Goal: Find specific page/section: Find specific page/section

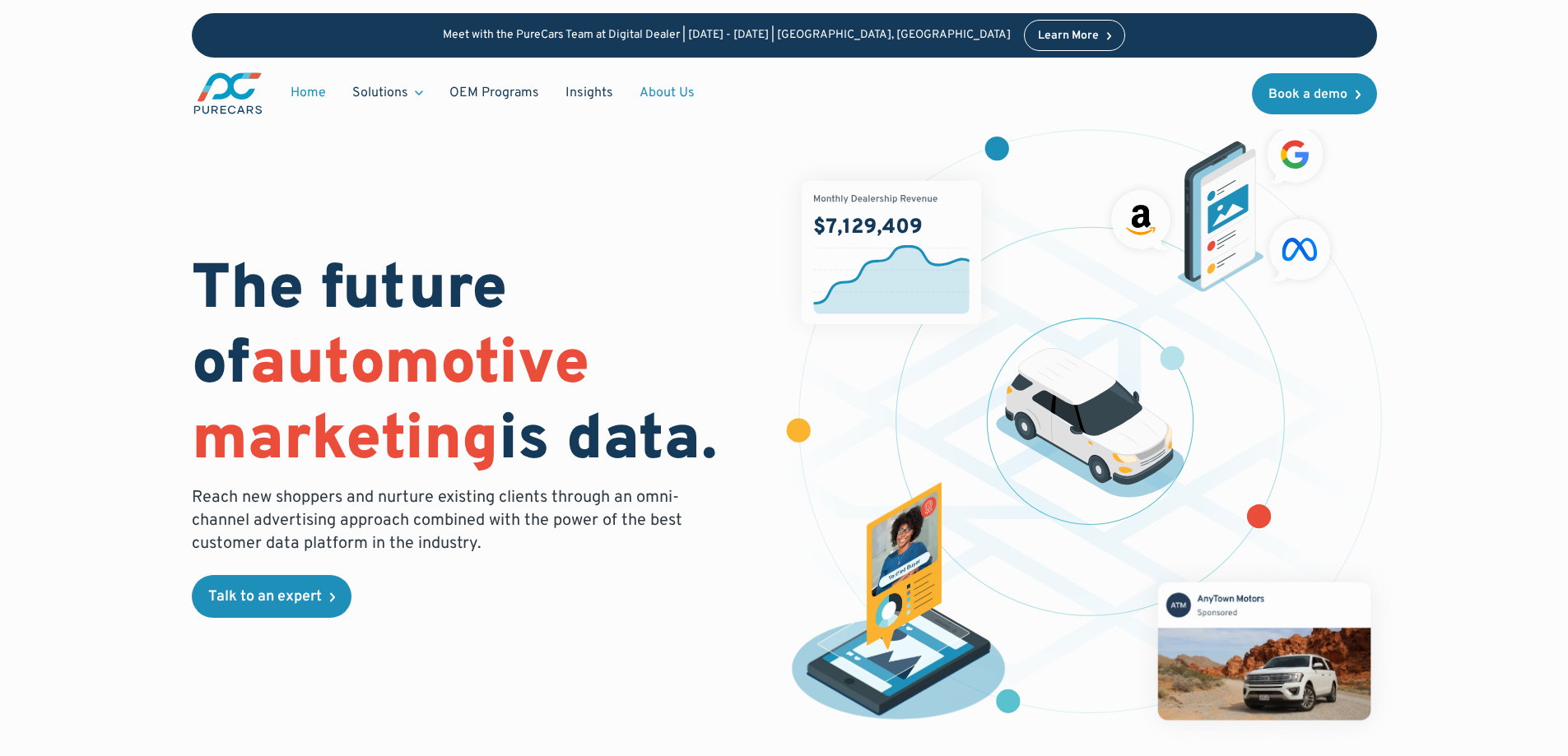
click at [660, 95] on link "About Us" at bounding box center [667, 93] width 82 height 31
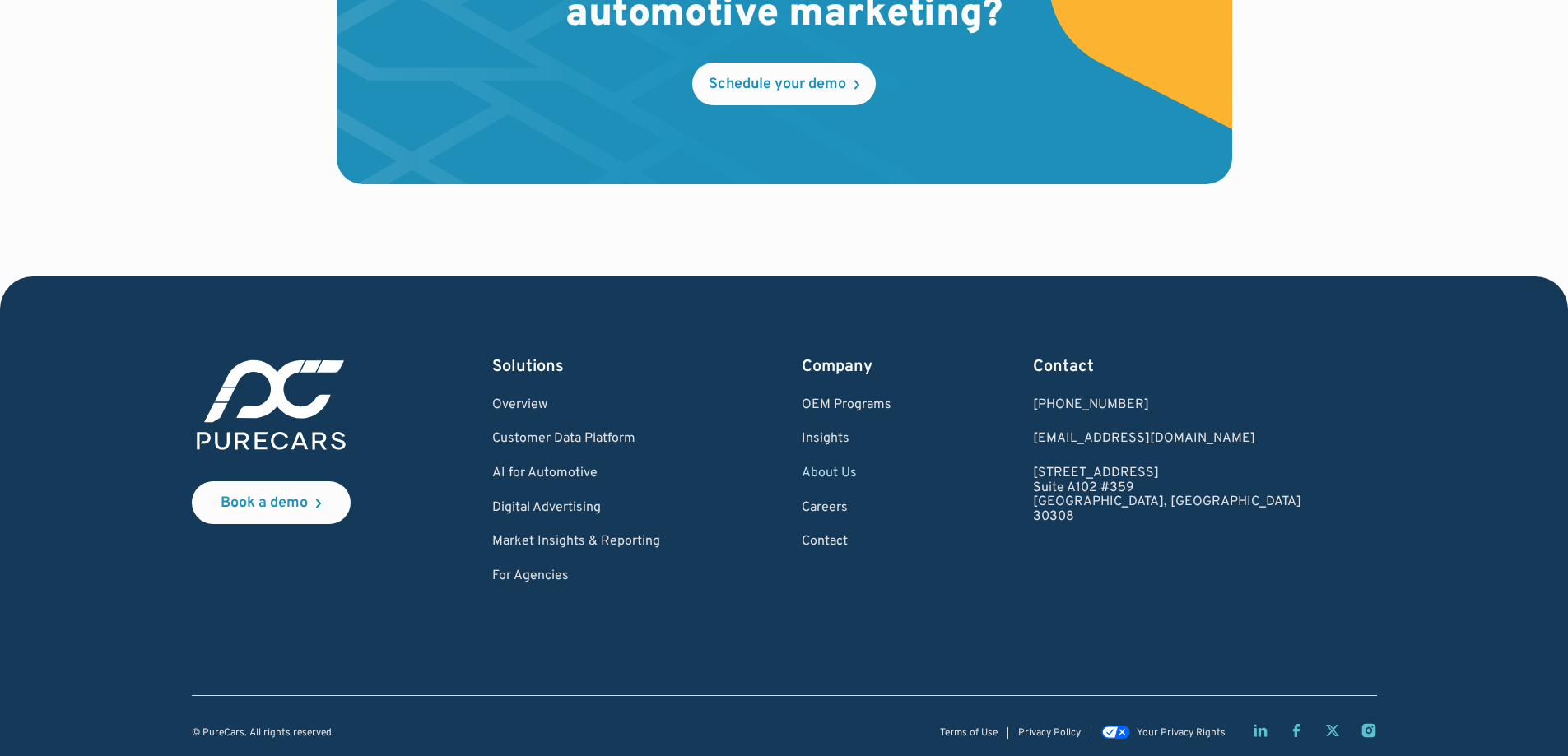
scroll to position [4851, 0]
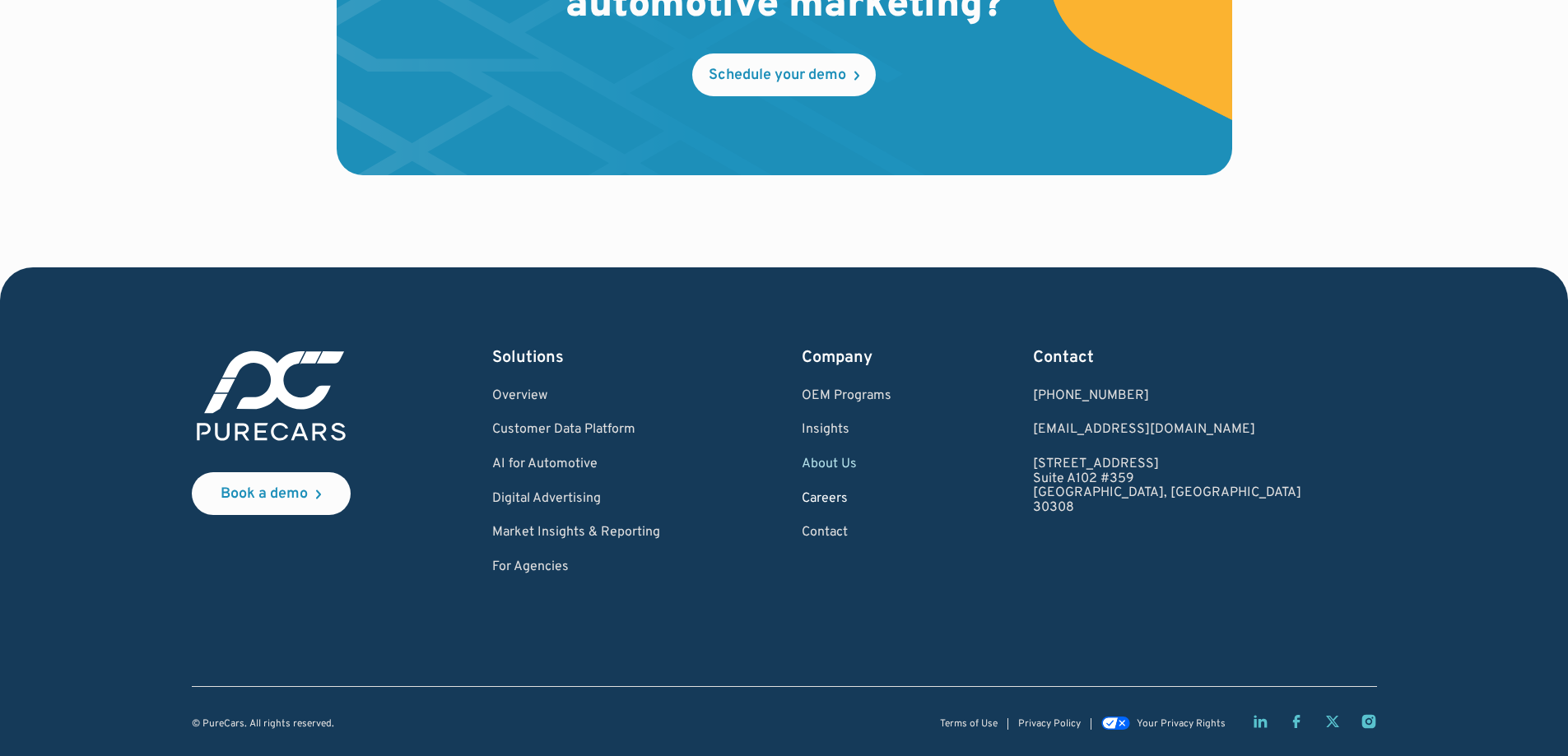
click at [891, 498] on link "Careers" at bounding box center [847, 498] width 89 height 15
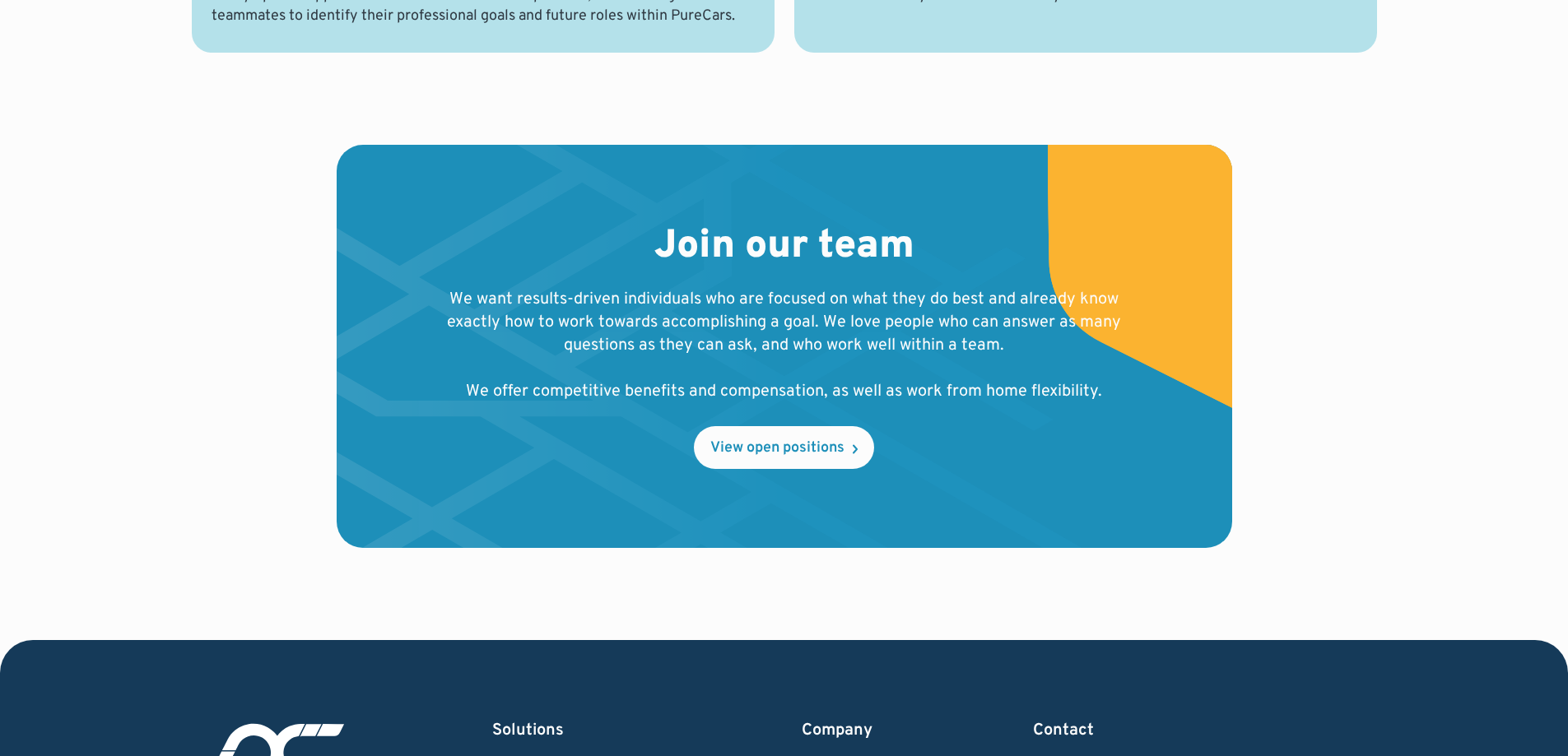
scroll to position [1564, 0]
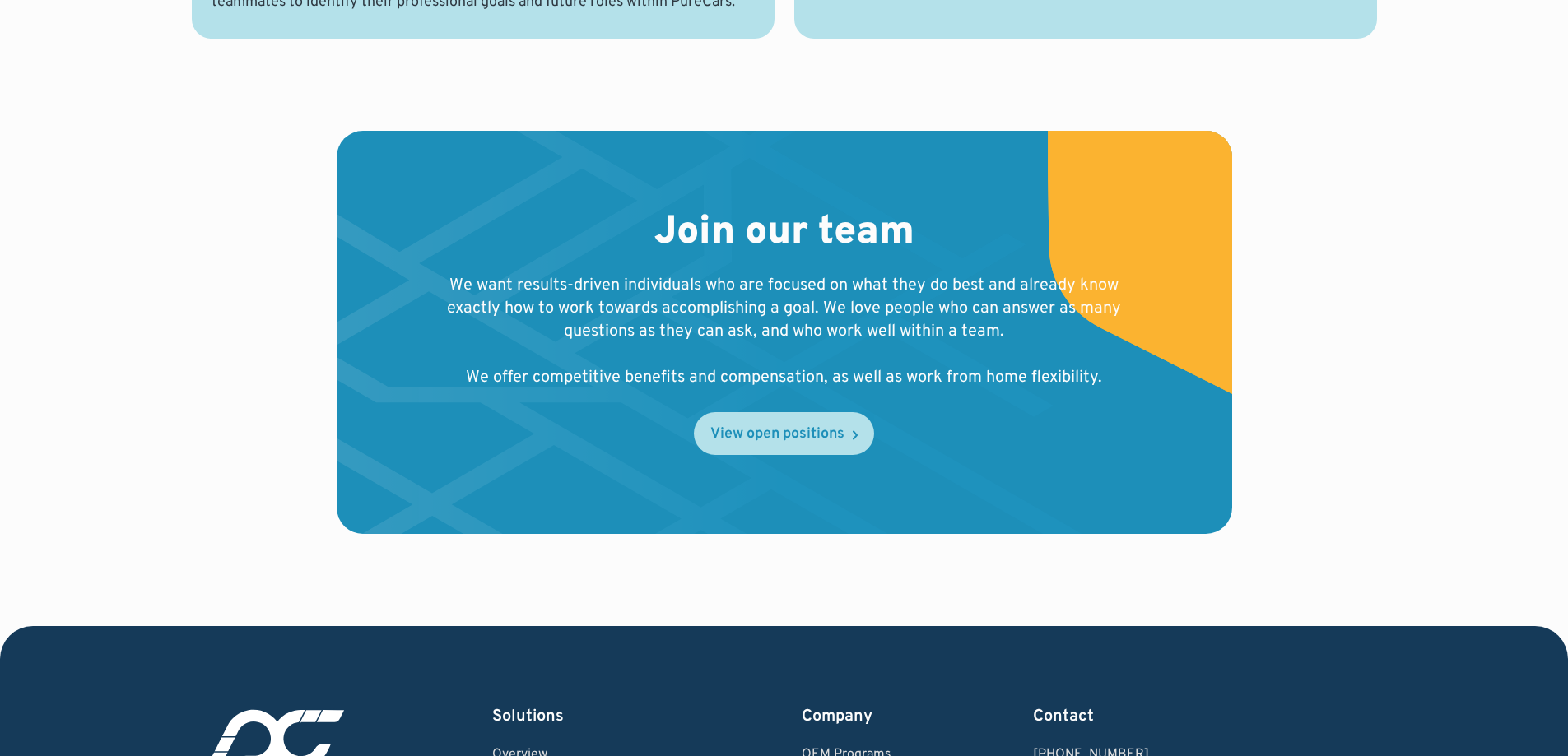
click at [789, 439] on div "View open positions" at bounding box center [778, 433] width 134 height 15
